Goal: Task Accomplishment & Management: Manage account settings

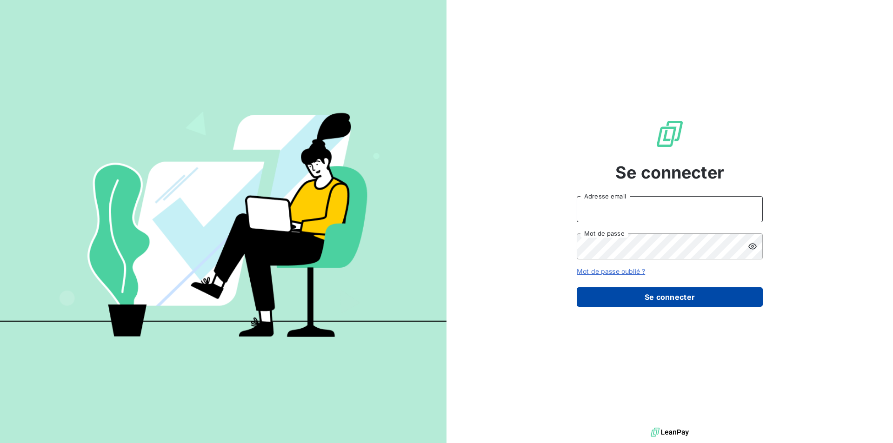
type input "[EMAIL_ADDRESS][DOMAIN_NAME]"
click at [607, 301] on button "Se connecter" at bounding box center [669, 297] width 186 height 20
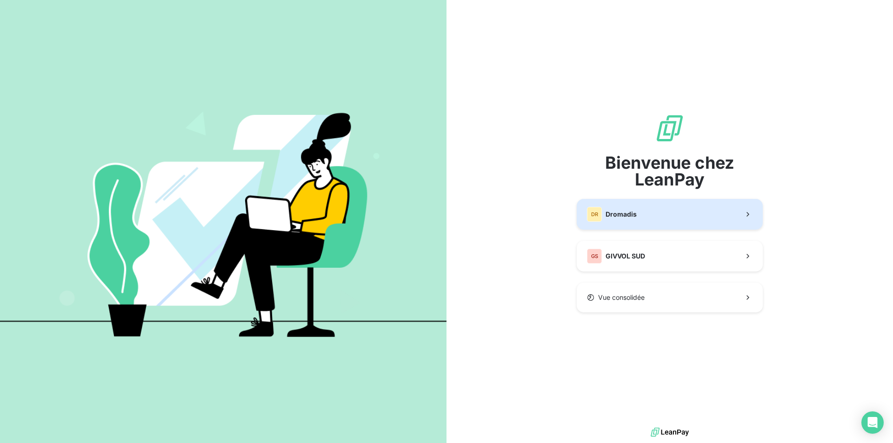
click at [615, 214] on span "Dromadis" at bounding box center [620, 214] width 31 height 9
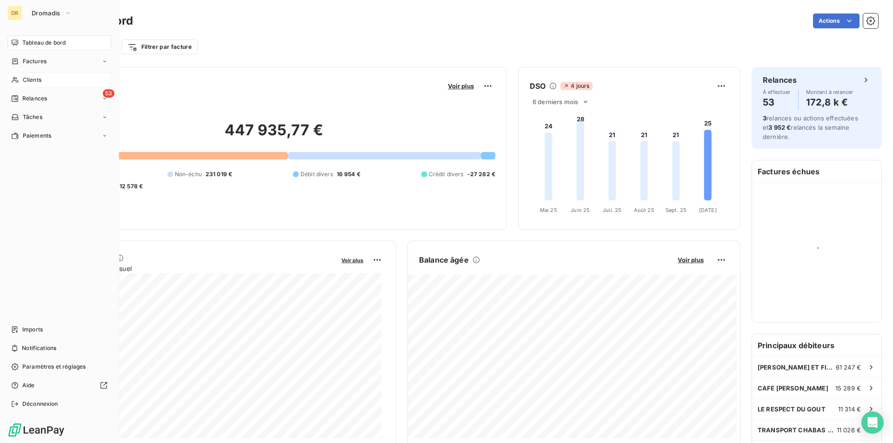
click at [40, 79] on span "Clients" at bounding box center [32, 80] width 19 height 8
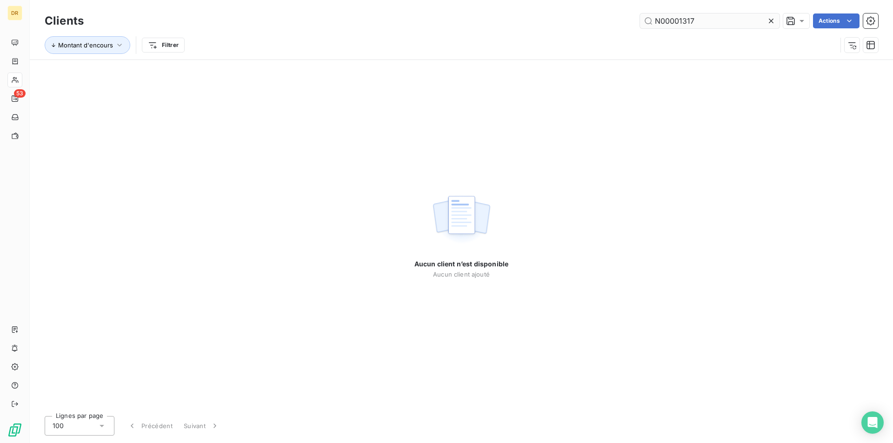
click at [671, 19] on input "N00001317" at bounding box center [709, 20] width 139 height 15
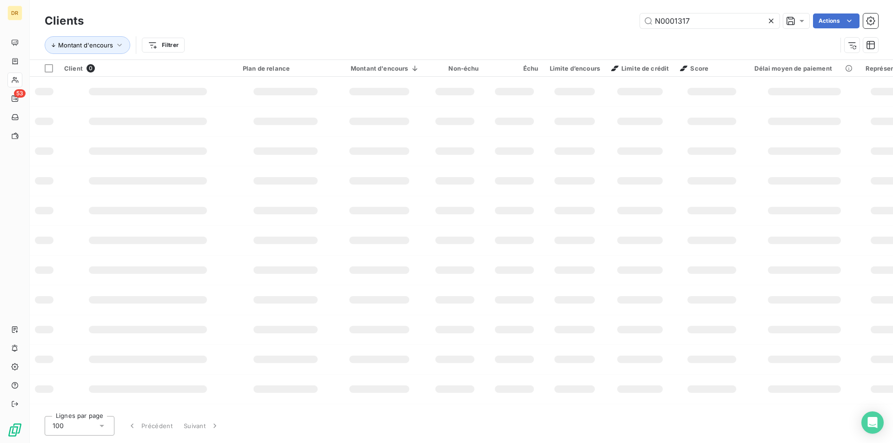
type input "N0001317"
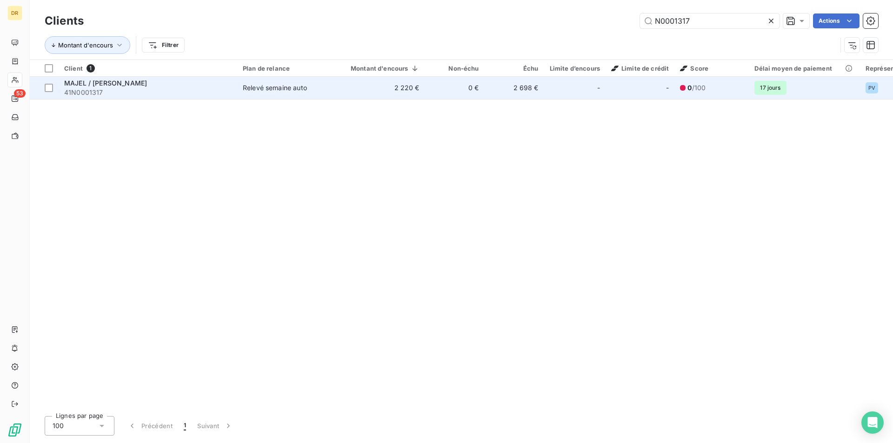
click at [204, 93] on span "41N0001317" at bounding box center [147, 92] width 167 height 9
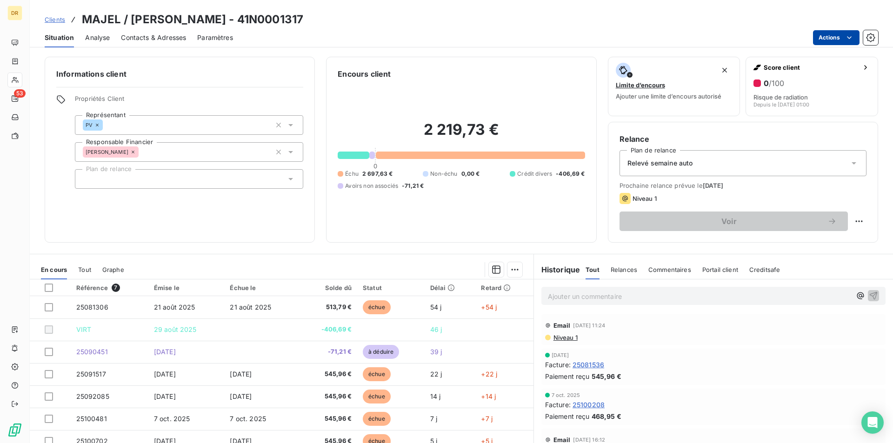
click at [841, 38] on html "DR 53 Clients MAJEL / [PERSON_NAME] - 41N0001317 Situation Analyse Contacts & A…" at bounding box center [446, 221] width 893 height 443
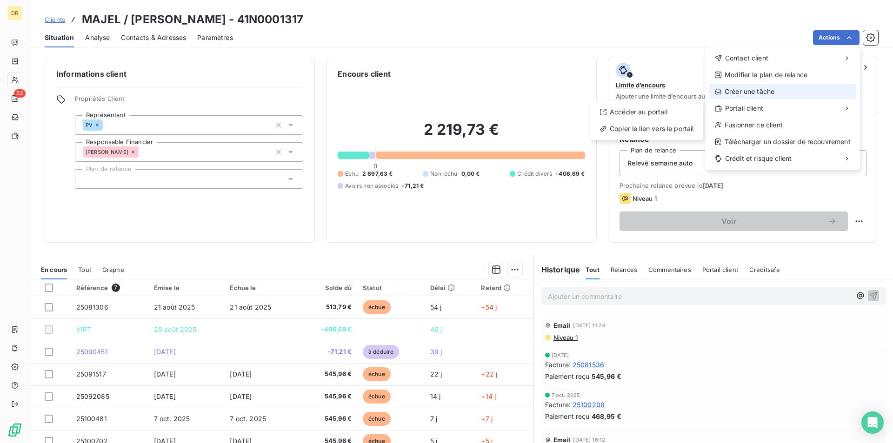
drag, startPoint x: 652, startPoint y: 114, endPoint x: 761, endPoint y: 89, distance: 111.8
click at [761, 100] on div "Contact client Modifier le plan de relance Créer une tâche Portail client Accéd…" at bounding box center [782, 108] width 155 height 123
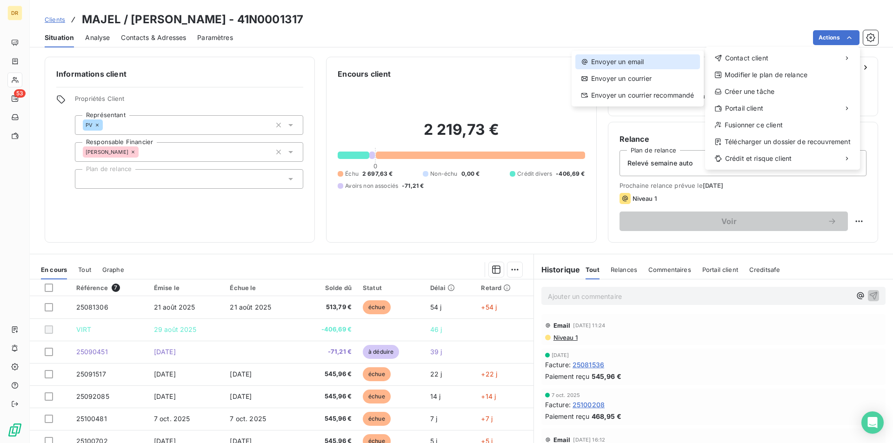
click at [607, 61] on div "Envoyer un email" at bounding box center [637, 61] width 125 height 15
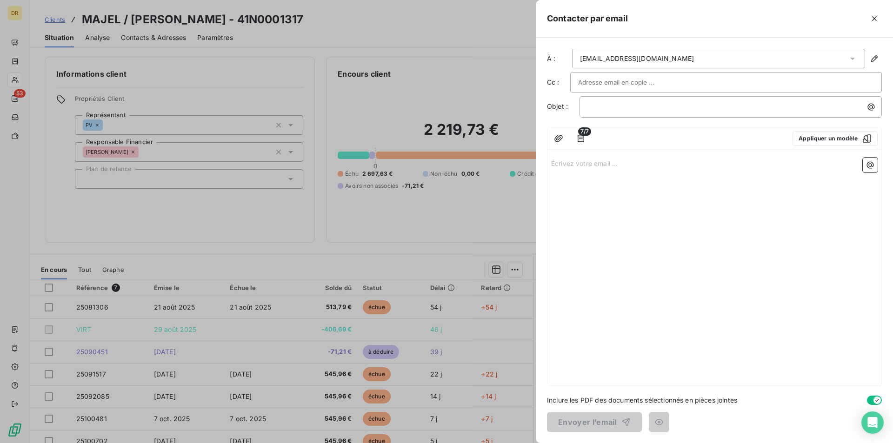
click at [580, 130] on span "7/7" at bounding box center [584, 131] width 13 height 8
click at [581, 135] on span "7/7" at bounding box center [584, 131] width 13 height 8
click at [583, 139] on icon "button" at bounding box center [580, 138] width 9 height 9
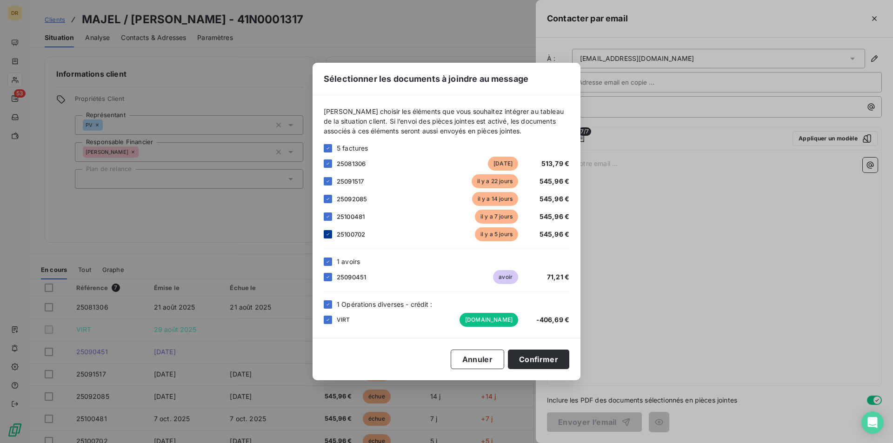
click at [327, 234] on icon at bounding box center [328, 235] width 6 height 6
click at [523, 359] on button "Confirmer" at bounding box center [538, 360] width 61 height 20
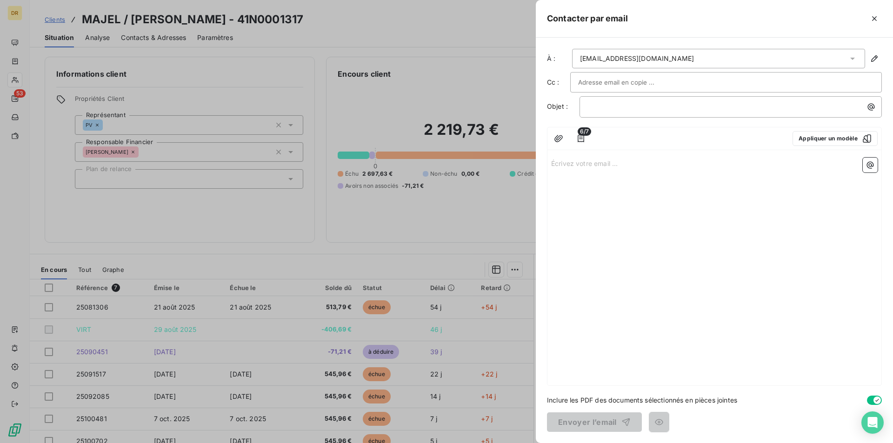
click at [679, 53] on div "[EMAIL_ADDRESS][DOMAIN_NAME]" at bounding box center [718, 59] width 293 height 20
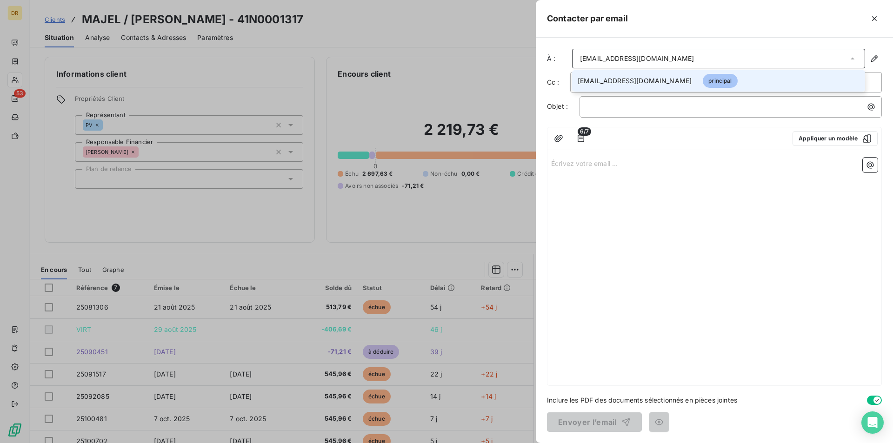
click at [674, 59] on div "[EMAIL_ADDRESS][DOMAIN_NAME]" at bounding box center [718, 59] width 293 height 20
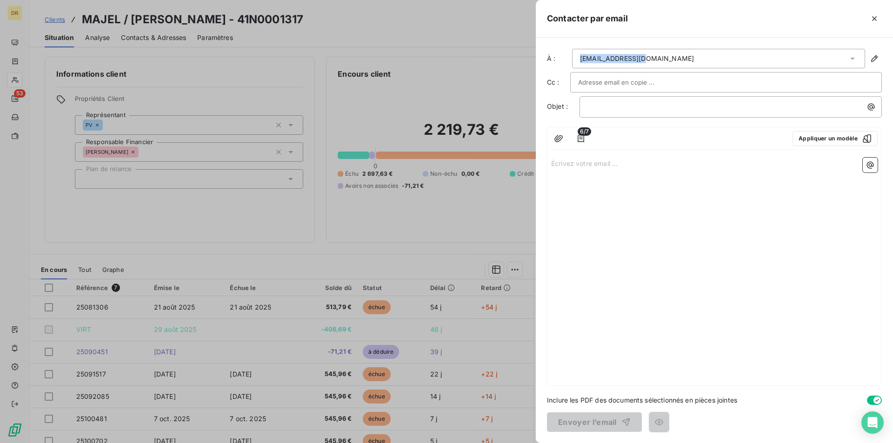
drag, startPoint x: 662, startPoint y: 61, endPoint x: 565, endPoint y: 63, distance: 96.7
click at [565, 63] on div "À : [EMAIL_ADDRESS][DOMAIN_NAME]" at bounding box center [714, 59] width 335 height 20
click at [873, 57] on icon "button" at bounding box center [873, 58] width 9 height 9
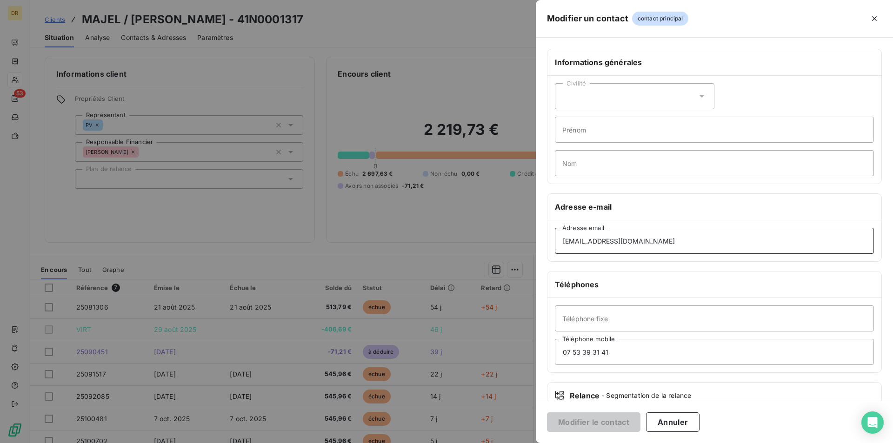
drag, startPoint x: 643, startPoint y: 244, endPoint x: 538, endPoint y: 245, distance: 105.5
click at [538, 245] on div "Informations générales Civilité Prénom Nom Adresse e-mail [EMAIL_ADDRESS][DOMAI…" at bounding box center [714, 255] width 357 height 413
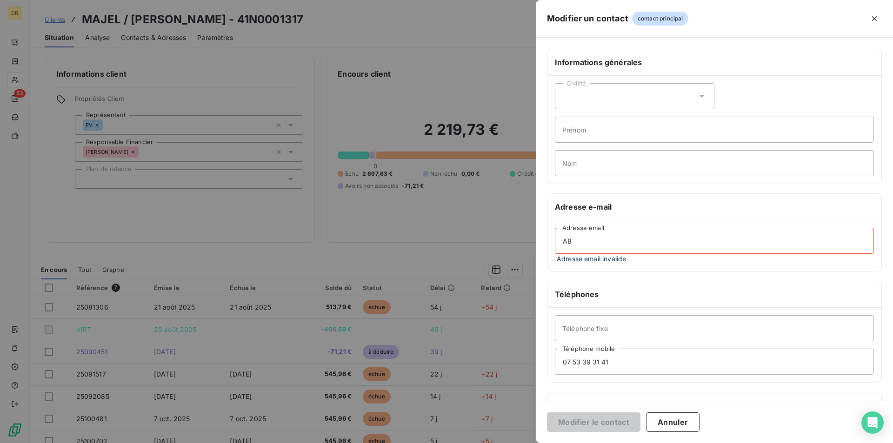
type input "[EMAIL_ADDRESS][DOMAIN_NAME]"
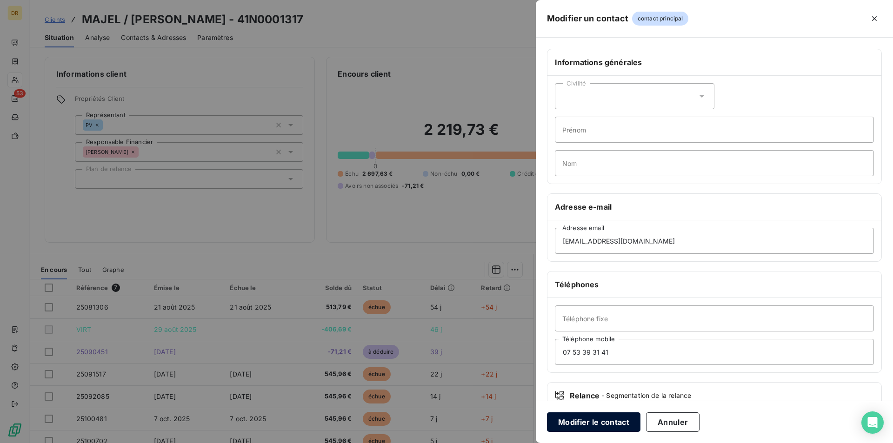
click at [610, 425] on button "Modifier le contact" at bounding box center [593, 422] width 93 height 20
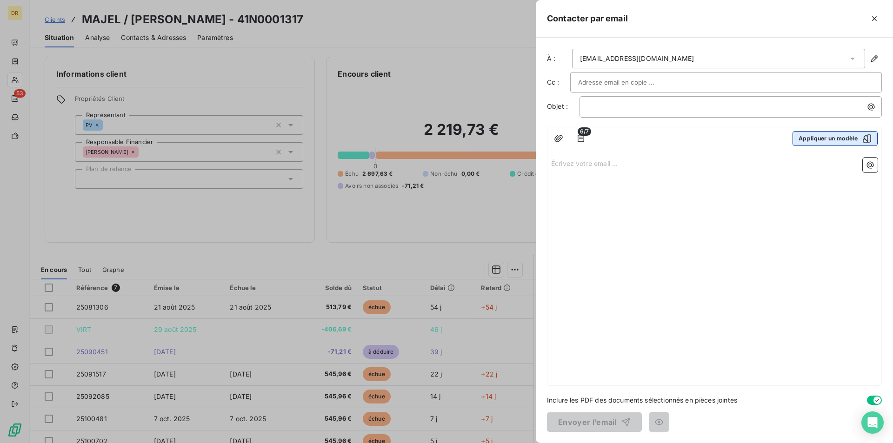
click at [822, 132] on button "Appliquer un modèle" at bounding box center [834, 138] width 85 height 15
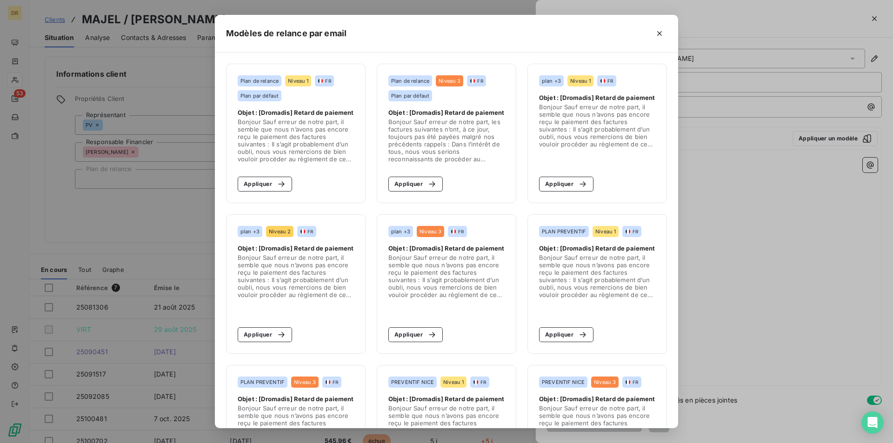
scroll to position [139, 0]
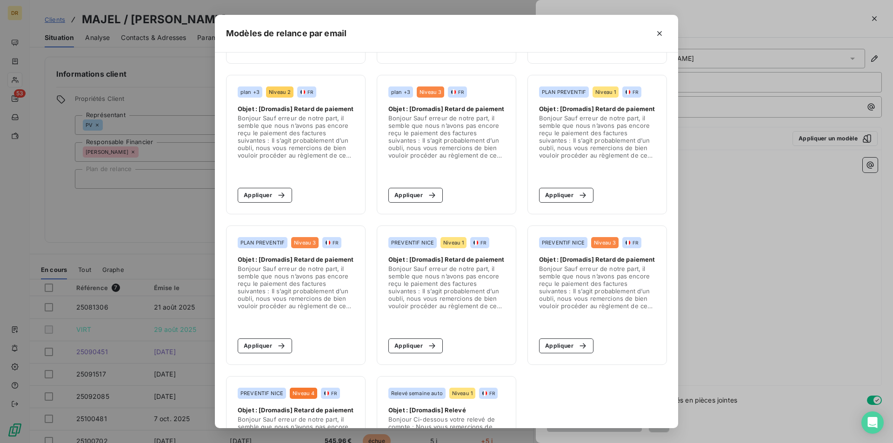
click at [446, 407] on span "Objet : [Dromadis] Relevé" at bounding box center [427, 409] width 78 height 7
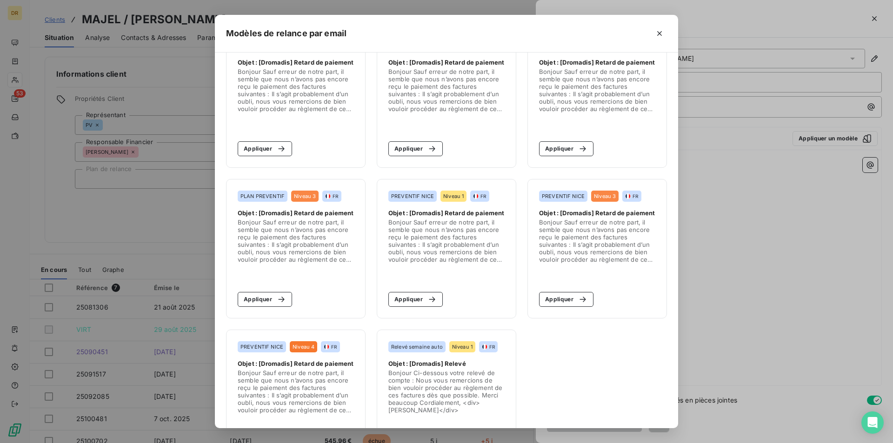
drag, startPoint x: 436, startPoint y: 391, endPoint x: 417, endPoint y: 359, distance: 36.5
click at [436, 390] on span "Bonjour Ci-dessous votre relevé de compte : Nous vous remercions de bien vouloi…" at bounding box center [446, 391] width 116 height 45
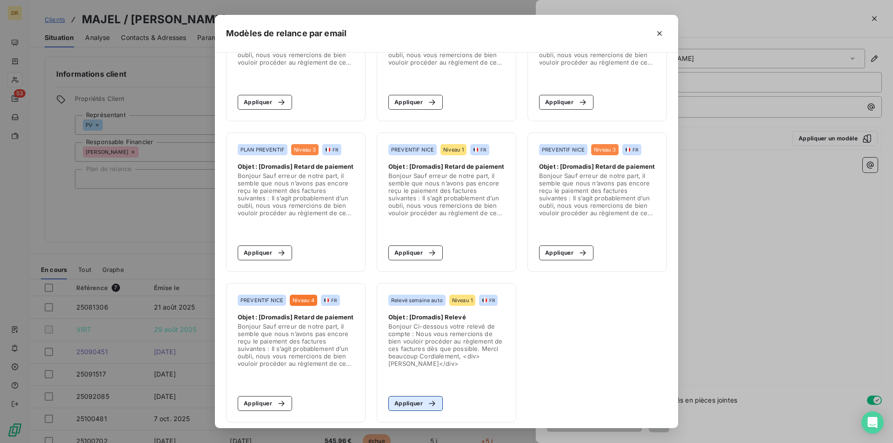
scroll to position [238, 0]
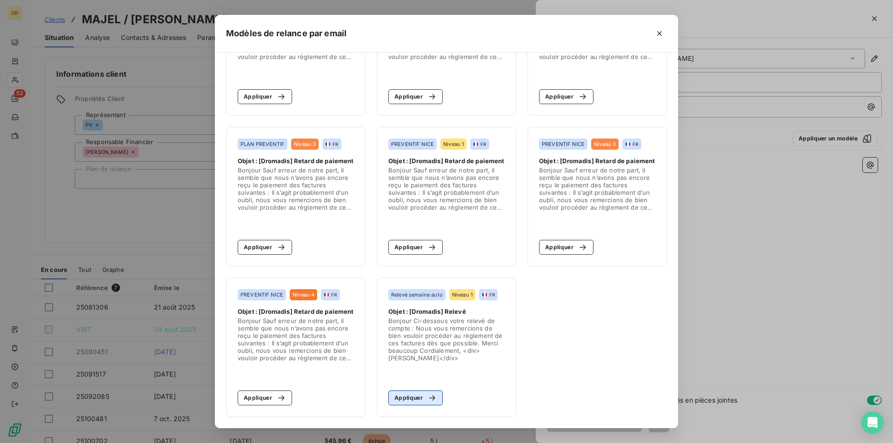
click at [423, 395] on div "button" at bounding box center [430, 397] width 14 height 9
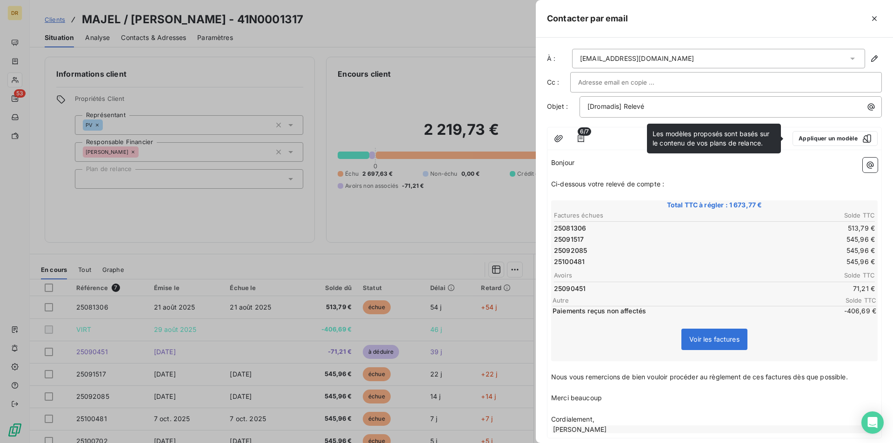
scroll to position [46, 0]
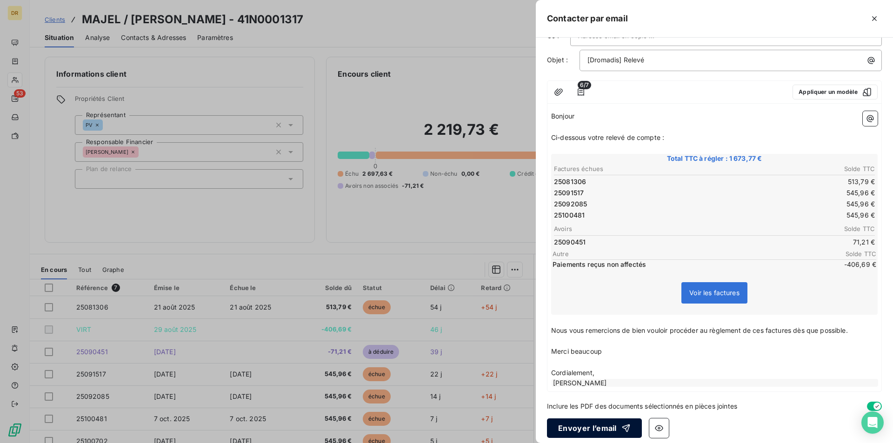
click at [584, 430] on button "Envoyer l’email" at bounding box center [594, 428] width 95 height 20
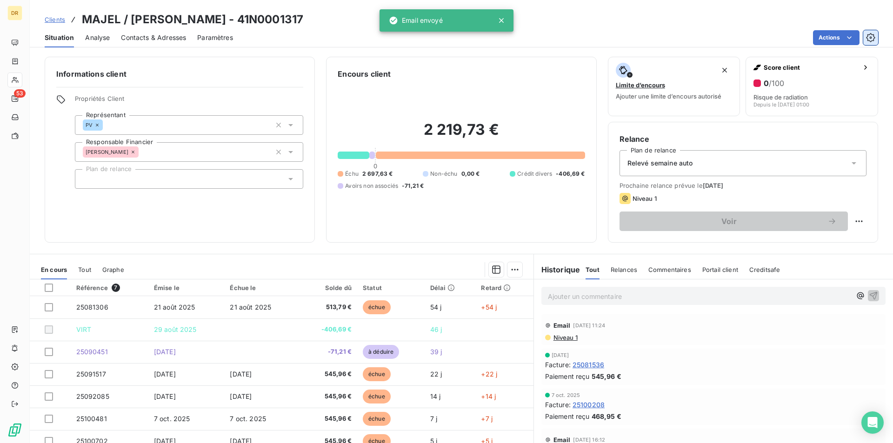
click at [867, 39] on icon "button" at bounding box center [870, 37] width 9 height 9
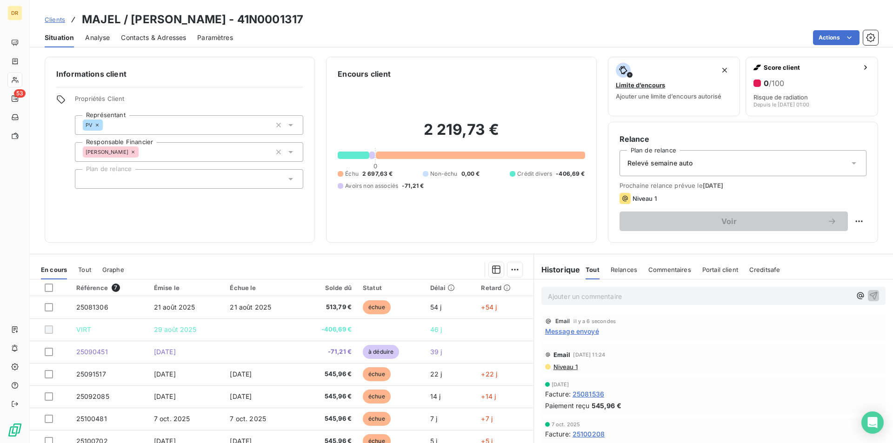
click at [143, 32] on div "Contacts & Adresses" at bounding box center [153, 38] width 65 height 20
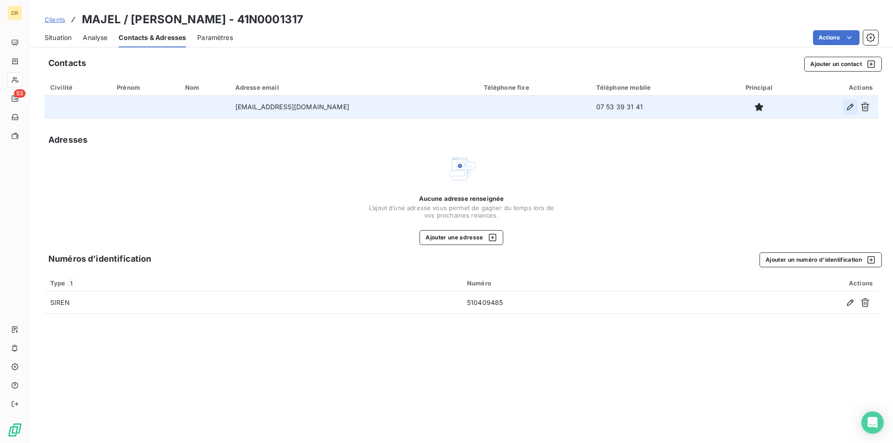
click at [852, 110] on icon "button" at bounding box center [849, 106] width 9 height 9
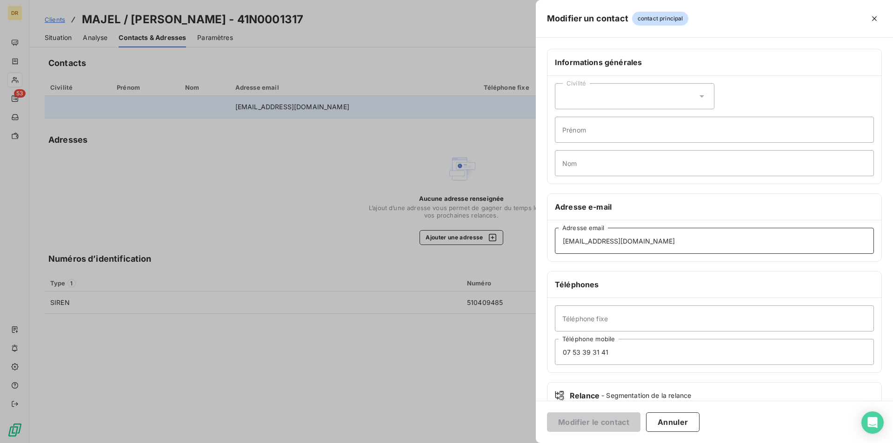
drag, startPoint x: 653, startPoint y: 241, endPoint x: 410, endPoint y: 222, distance: 243.4
click at [410, 443] on div "Modifier un contact contact principal Informations générales Civilité Prénom No…" at bounding box center [446, 443] width 893 height 0
paste input "[EMAIL_ADDRESS][DOMAIN_NAME]"
type input "[EMAIL_ADDRESS][DOMAIN_NAME]"
click at [597, 423] on button "Modifier le contact" at bounding box center [593, 422] width 93 height 20
